Goal: Book appointment/travel/reservation

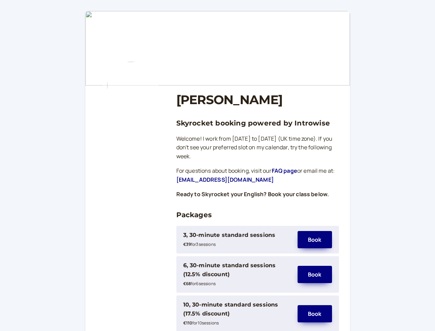
click at [237, 239] on div "3, 30-minute standard sessions" at bounding box center [229, 234] width 92 height 9
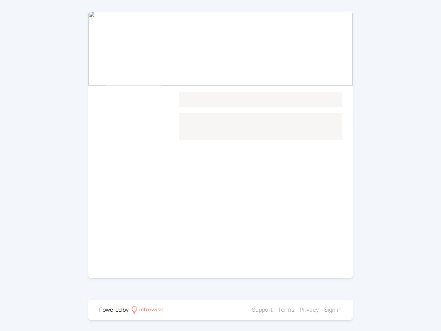
click at [315, 239] on main "Loading..." at bounding box center [220, 144] width 265 height 267
click at [237, 274] on main "Loading..." at bounding box center [220, 144] width 265 height 267
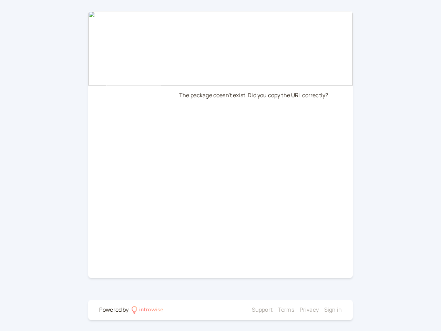
click at [315, 274] on main "The package doesn't exist. Did you copy the URL correctly?" at bounding box center [220, 144] width 265 height 267
click at [237, 314] on div at bounding box center [207, 309] width 83 height 9
click at [315, 314] on li "Privacy" at bounding box center [309, 309] width 19 height 9
